Goal: Task Accomplishment & Management: Use online tool/utility

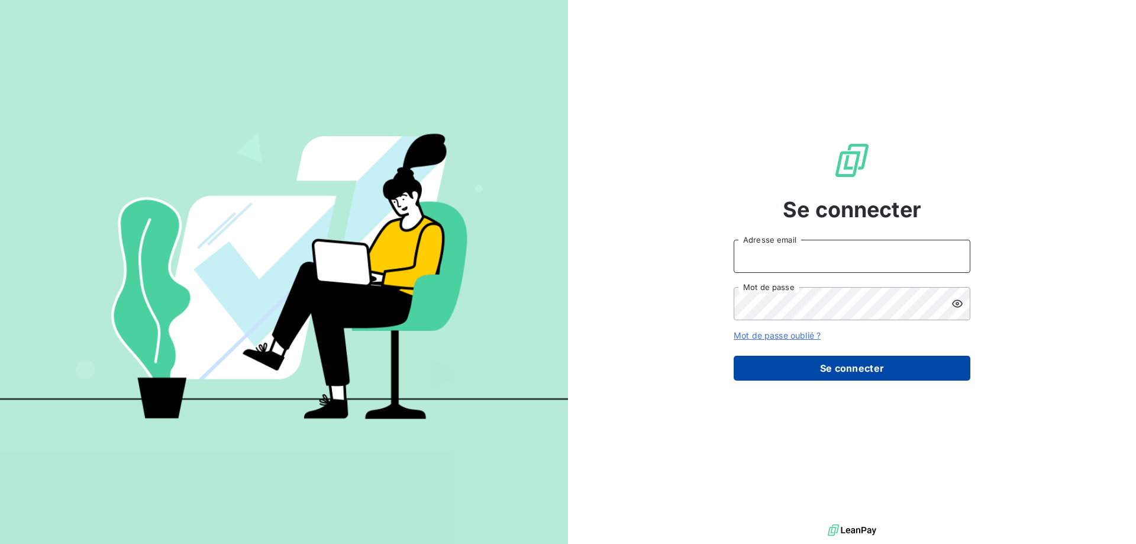
type input "[PERSON_NAME][EMAIL_ADDRESS][DOMAIN_NAME]"
click at [863, 370] on button "Se connecter" at bounding box center [851, 367] width 237 height 25
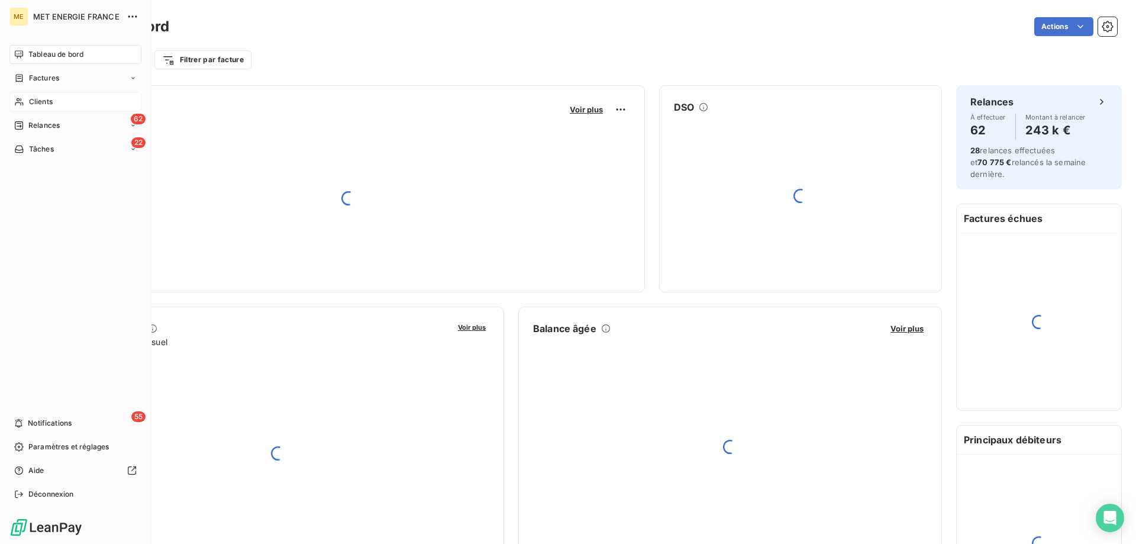
click at [49, 98] on span "Clients" at bounding box center [41, 101] width 24 height 11
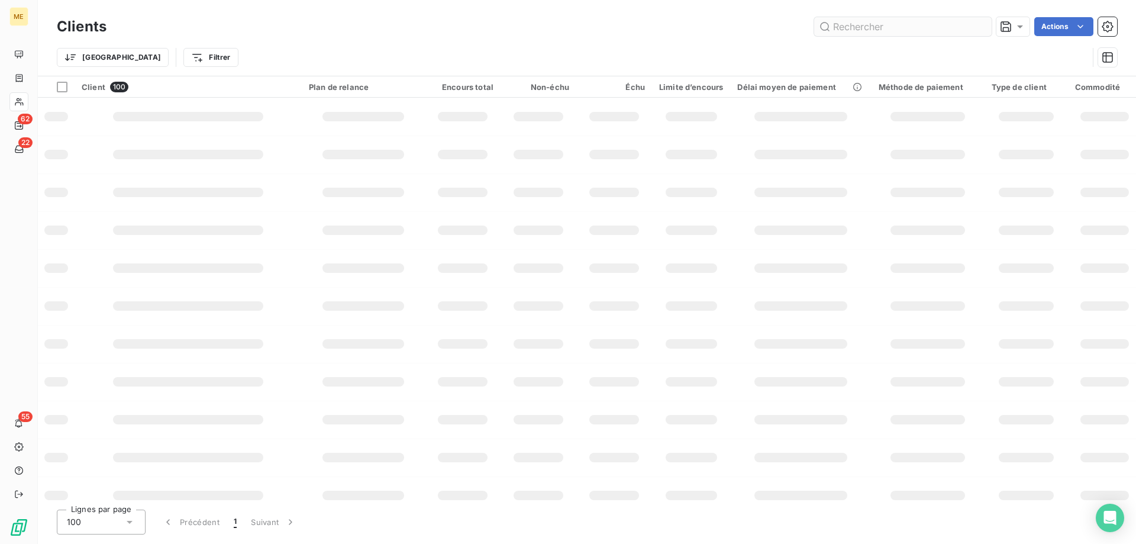
click at [862, 26] on input "text" at bounding box center [902, 26] width 177 height 19
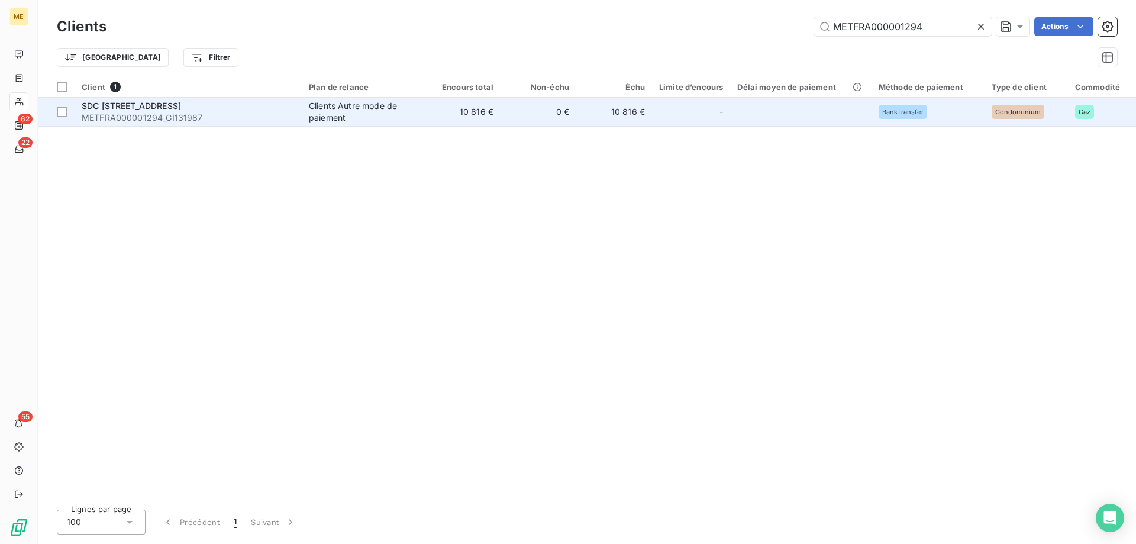
type input "METFRA000001294"
click at [340, 112] on div "Clients Autre mode de paiement" at bounding box center [363, 112] width 109 height 24
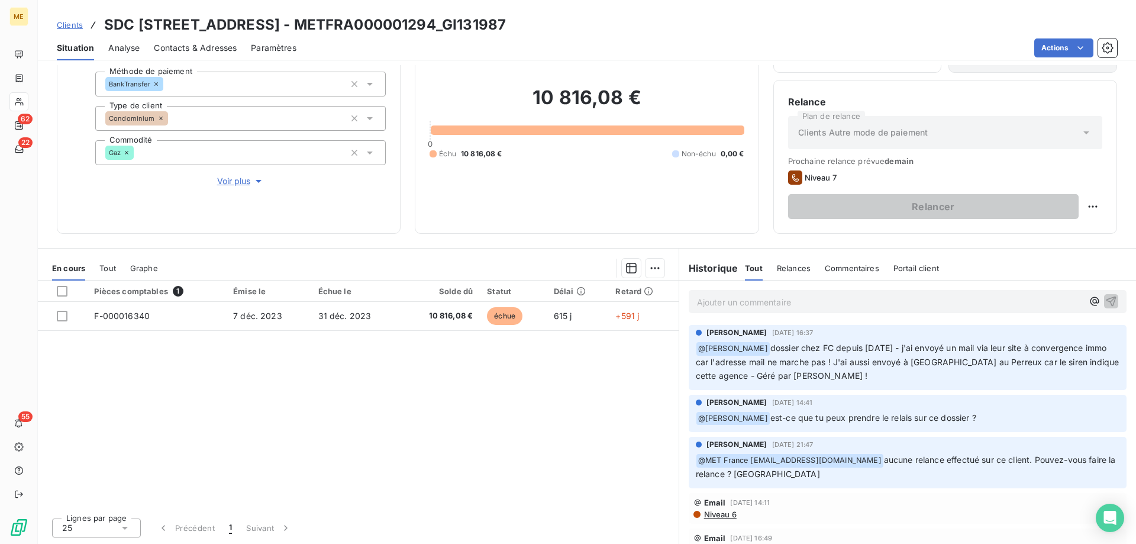
click at [840, 266] on span "Commentaires" at bounding box center [852, 267] width 54 height 9
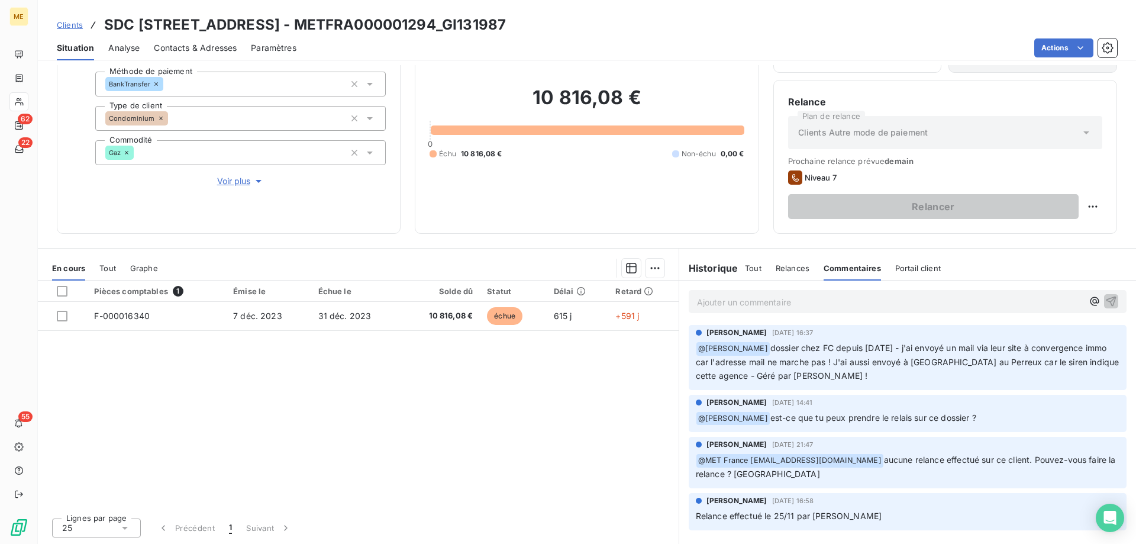
click at [789, 270] on span "Relances" at bounding box center [792, 267] width 34 height 9
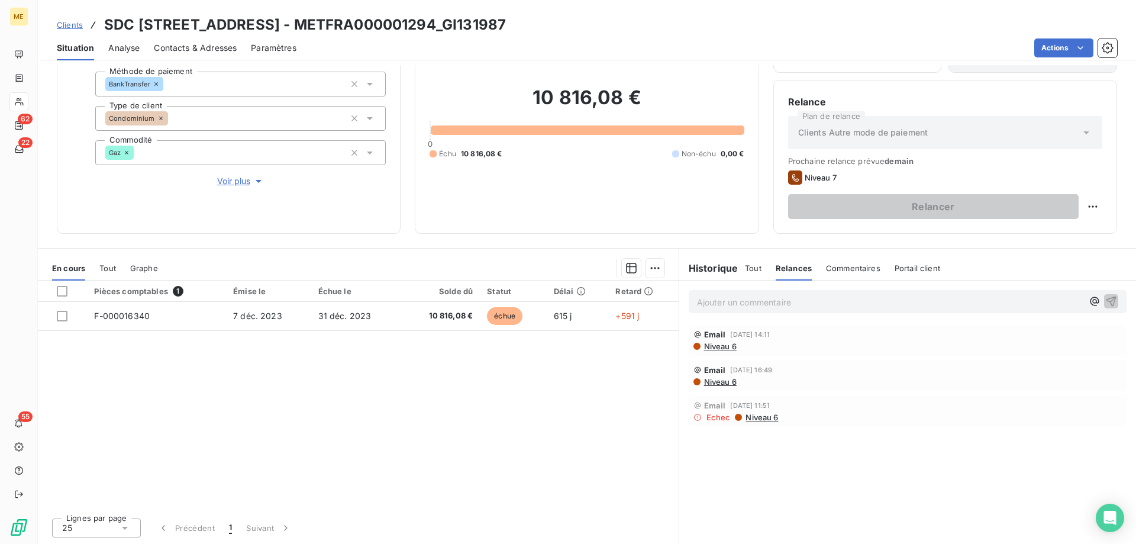
click at [908, 270] on span "Portail client" at bounding box center [917, 267] width 46 height 9
click at [746, 269] on span "Tout" at bounding box center [753, 267] width 17 height 9
